Goal: Transaction & Acquisition: Purchase product/service

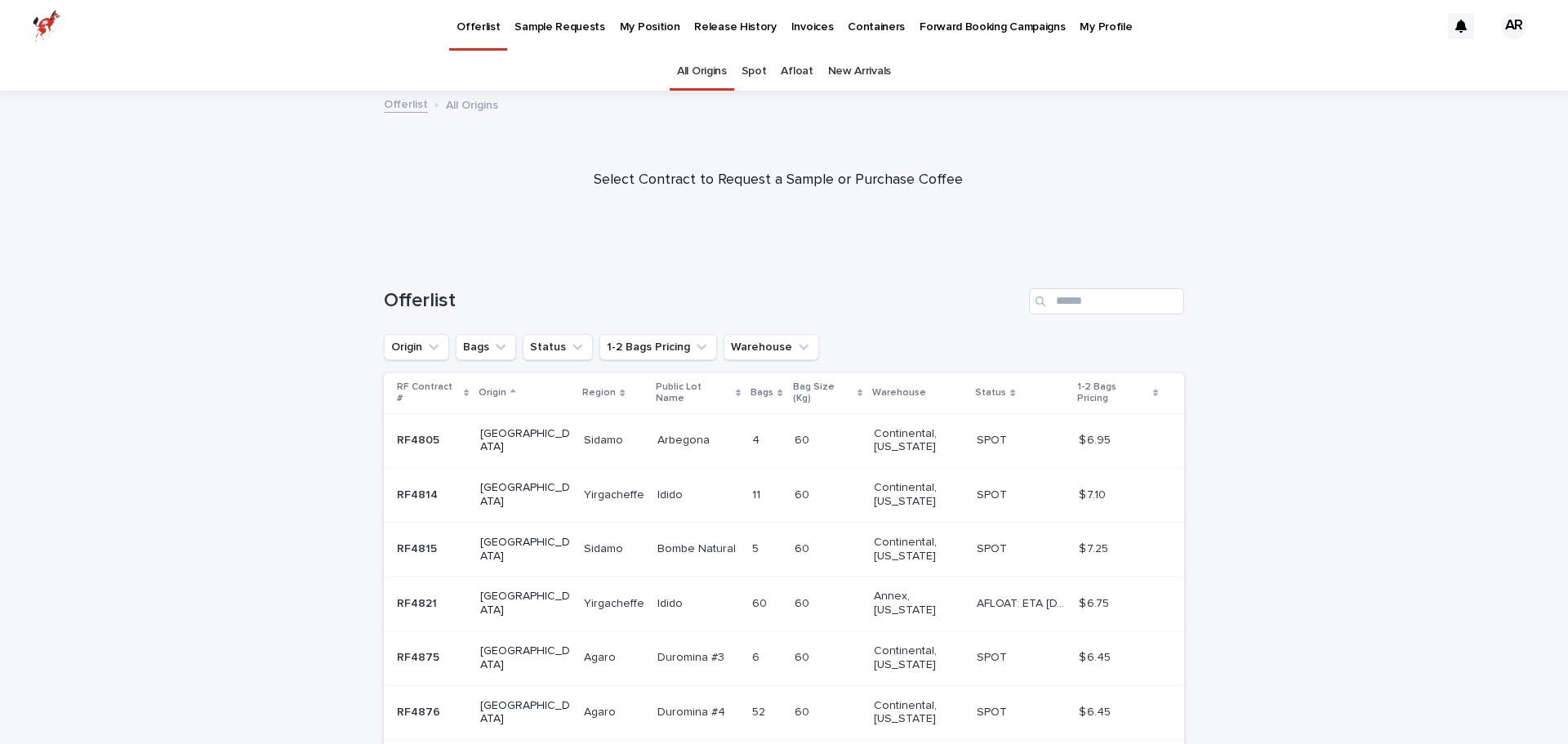
click at [630, 27] on p "My Position" at bounding box center [651, 17] width 61 height 34
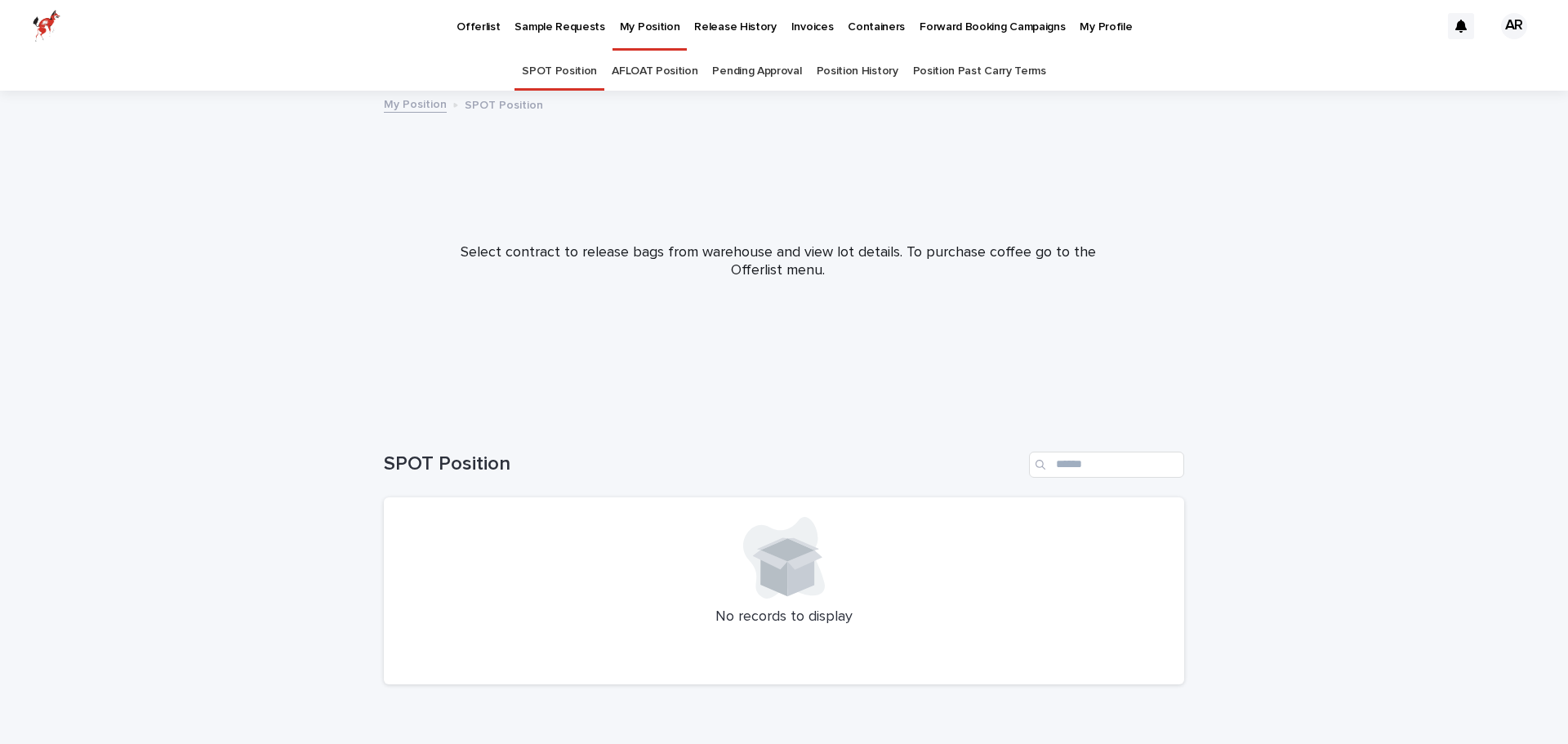
click at [729, 24] on p "Release History" at bounding box center [734, 17] width 81 height 34
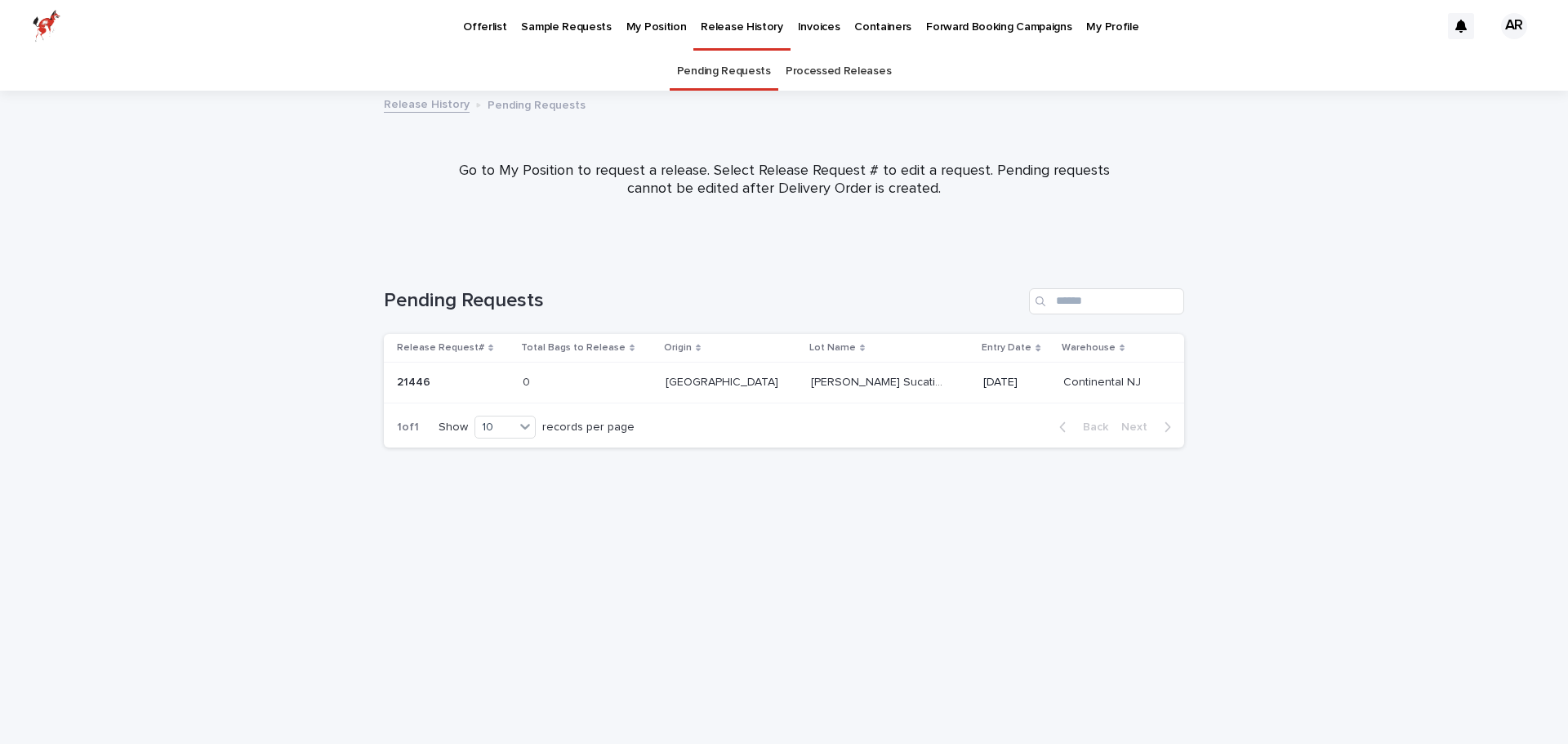
click at [810, 21] on p "Invoices" at bounding box center [818, 17] width 42 height 34
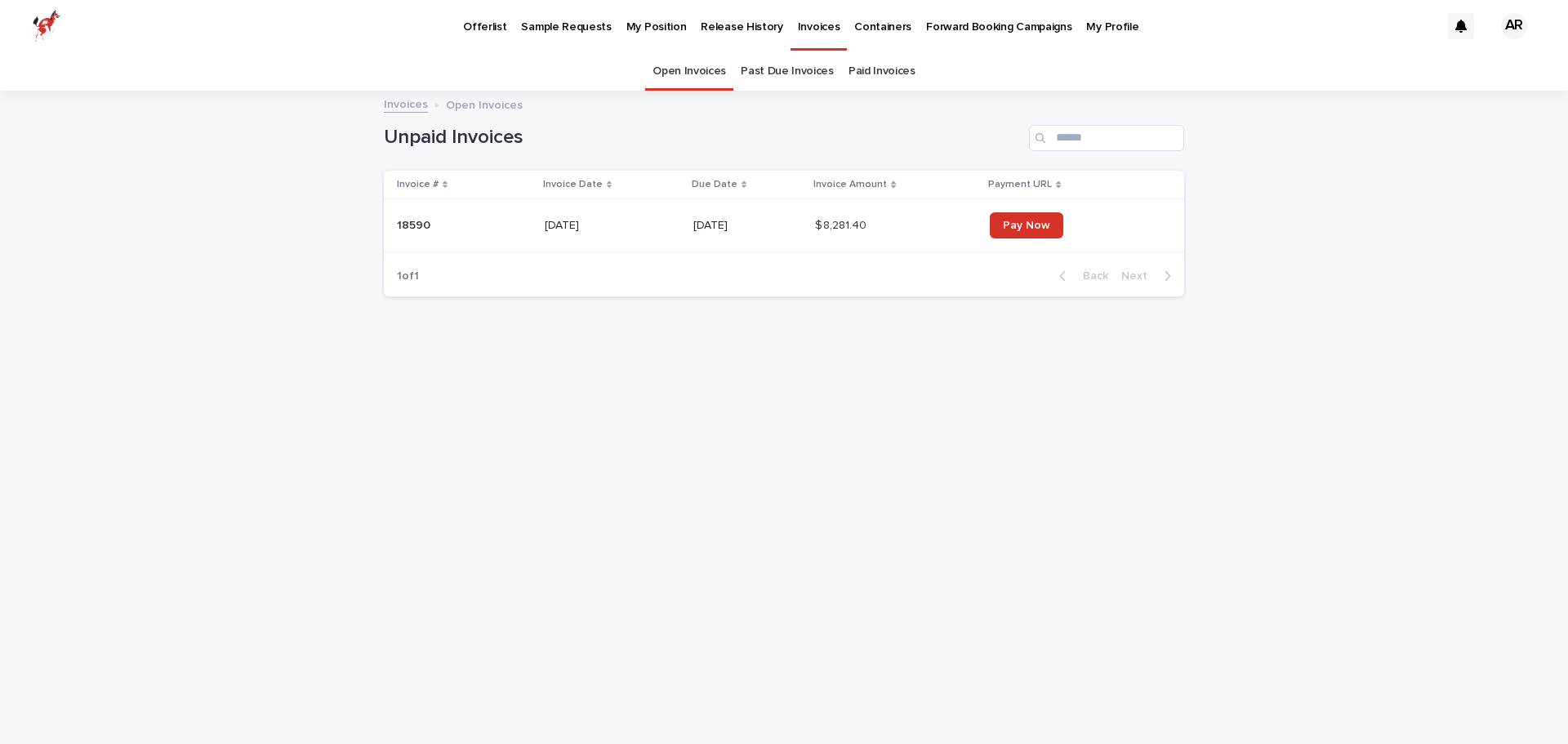
click at [856, 23] on p "Containers" at bounding box center [882, 17] width 57 height 34
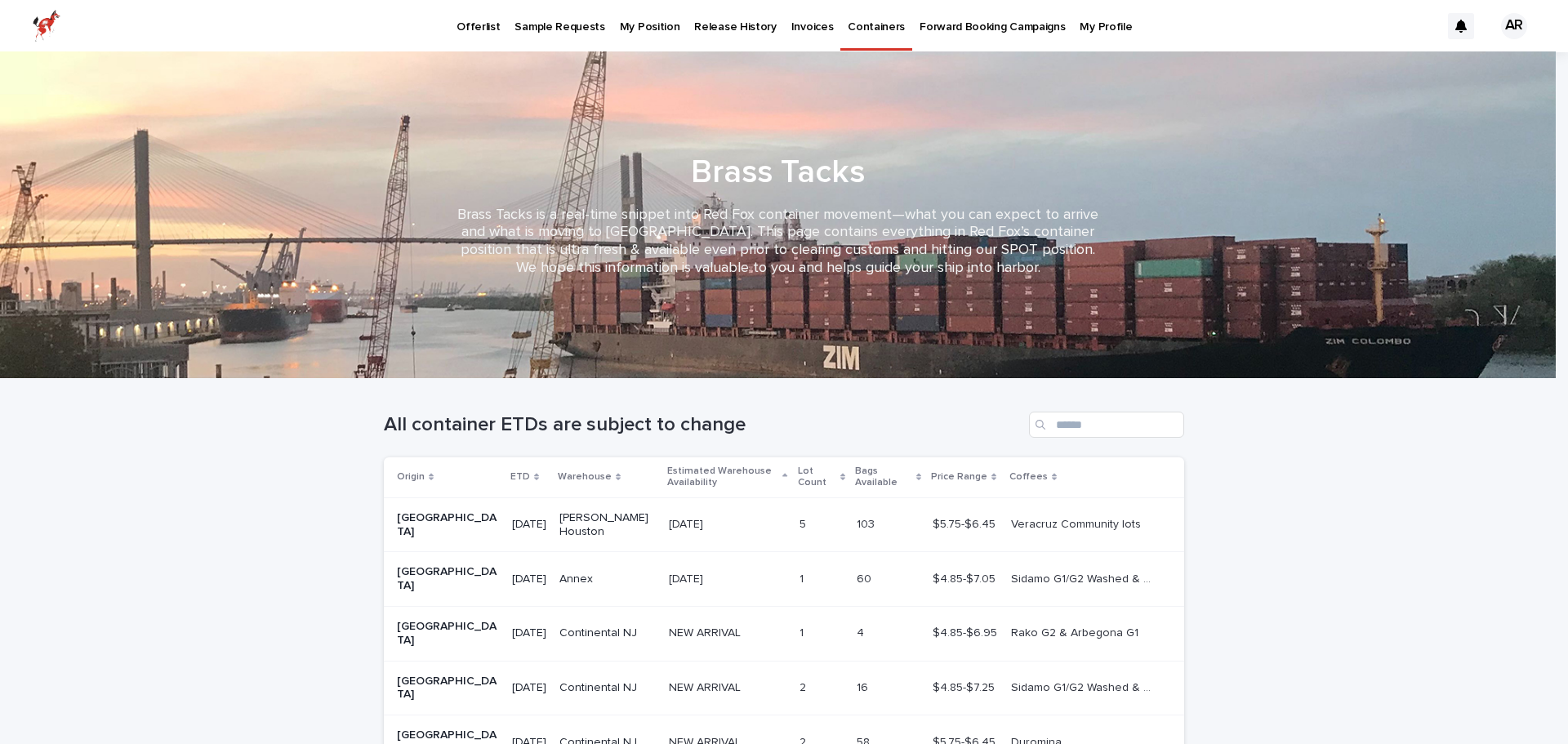
click at [791, 31] on p "Invoices" at bounding box center [811, 17] width 42 height 34
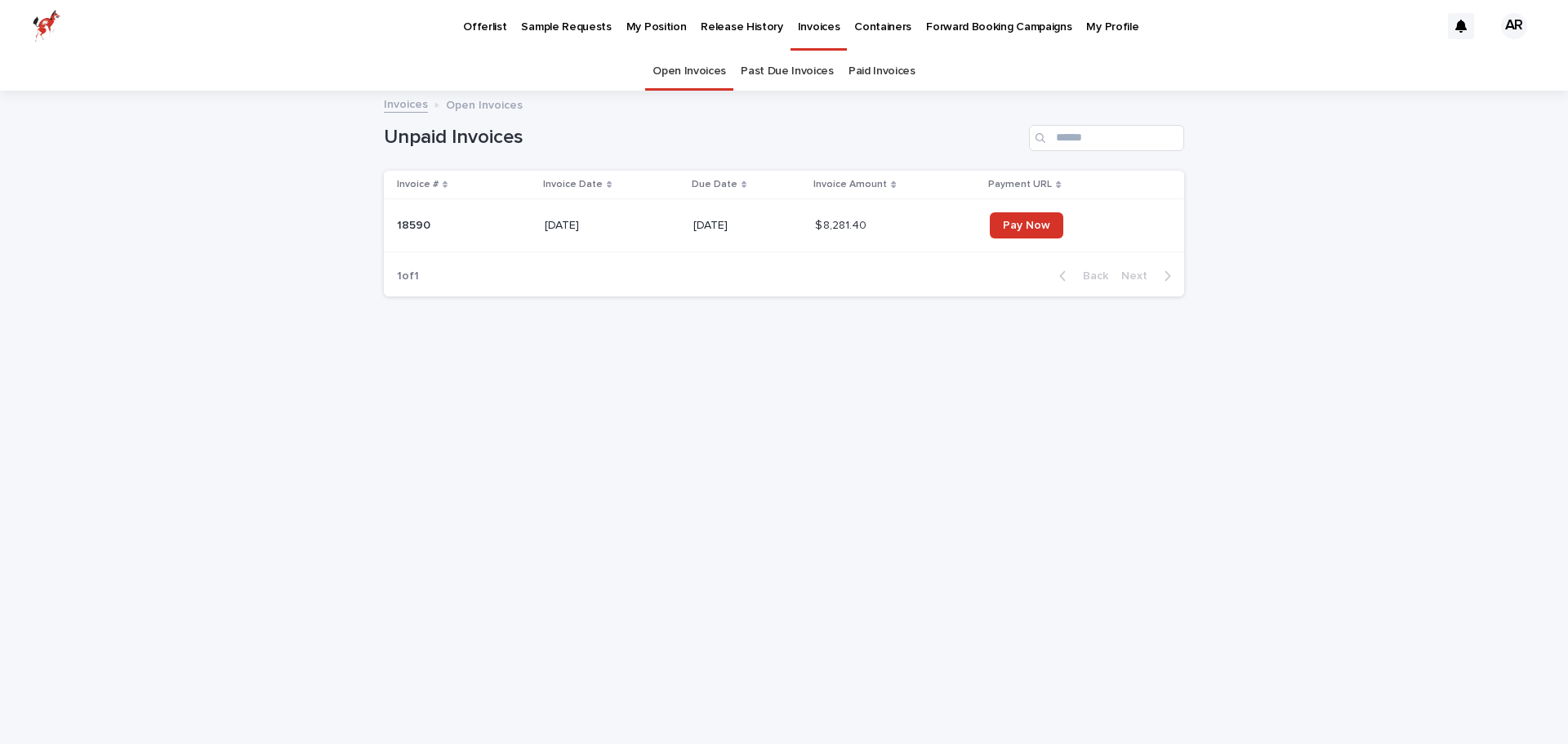
click at [1016, 210] on div "Pay Now" at bounding box center [1072, 226] width 168 height 39
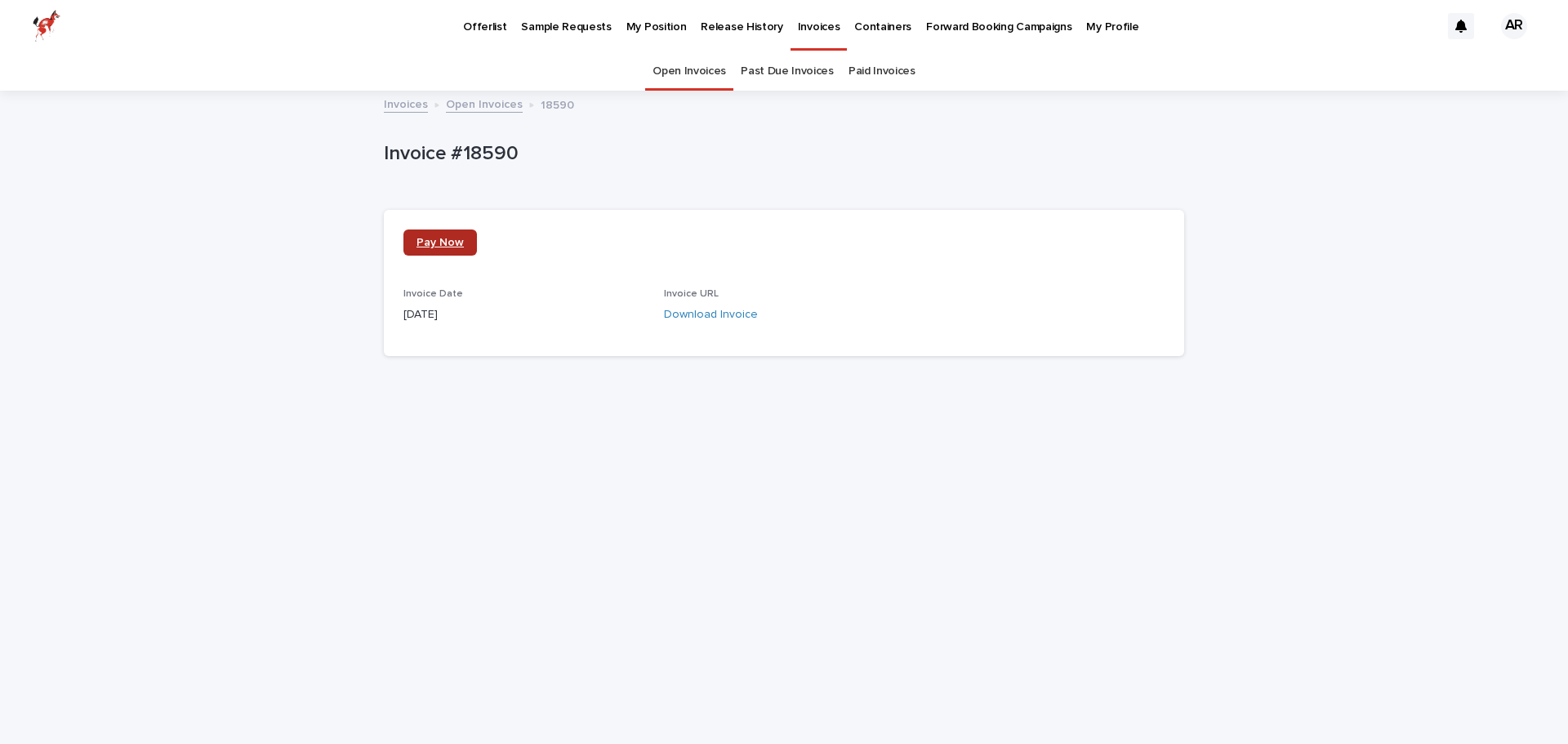
click at [449, 240] on span "Pay Now" at bounding box center [440, 242] width 47 height 12
click at [389, 104] on link "Invoices" at bounding box center [405, 103] width 44 height 19
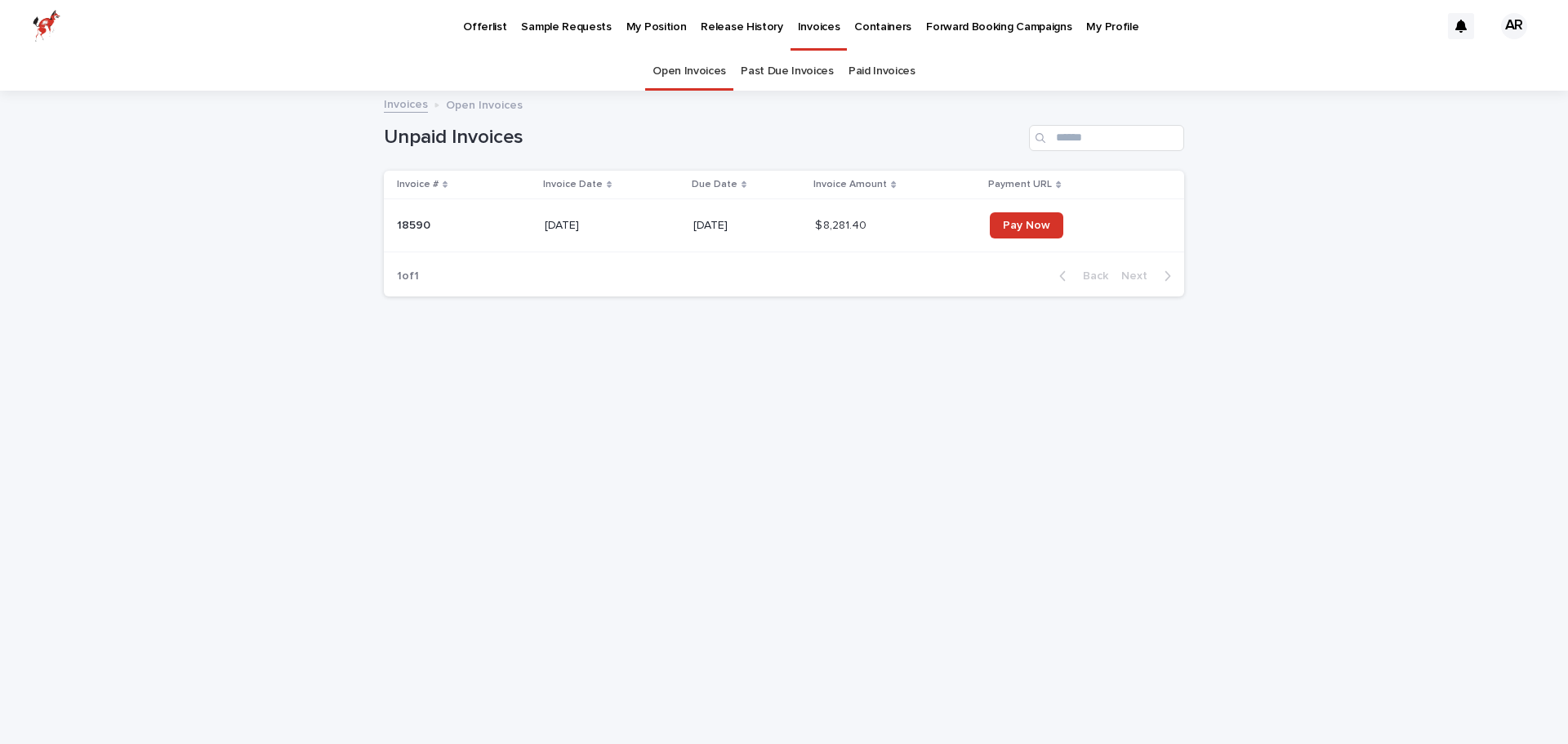
click at [28, 28] on div "Offerlist Sample Requests My Position Release History Invoices Containers Forwa…" at bounding box center [784, 26] width 1568 height 52
click at [51, 21] on img at bounding box center [46, 26] width 27 height 32
